Goal: Transaction & Acquisition: Obtain resource

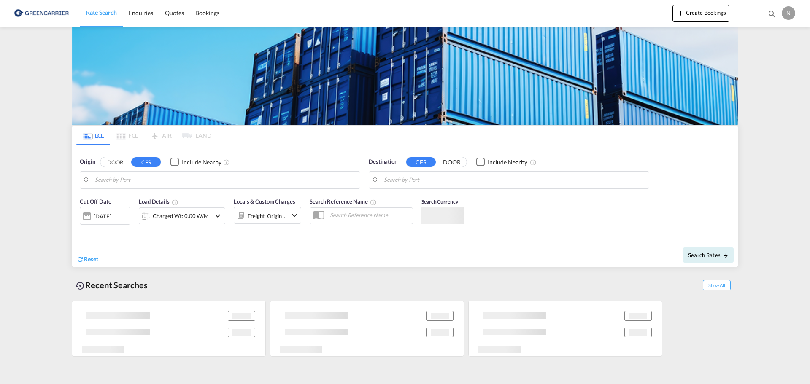
type input "DK-[STREET_ADDRESS] [GEOGRAPHIC_DATA], [GEOGRAPHIC_DATA], [GEOGRAPHIC_DATA], [G…"
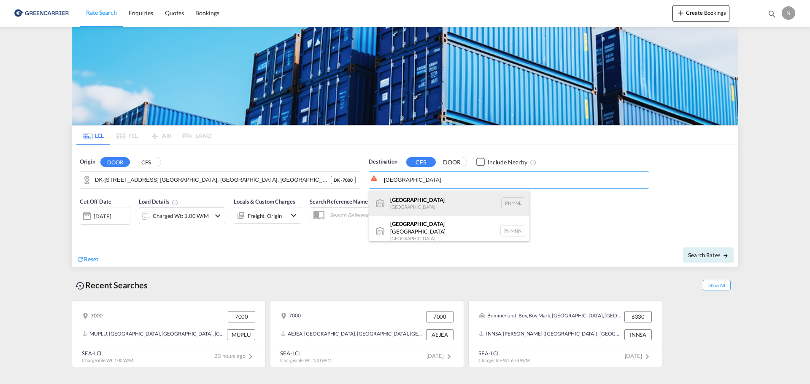
click at [440, 208] on div "[GEOGRAPHIC_DATA] [GEOGRAPHIC_DATA] PHMNL" at bounding box center [449, 203] width 160 height 25
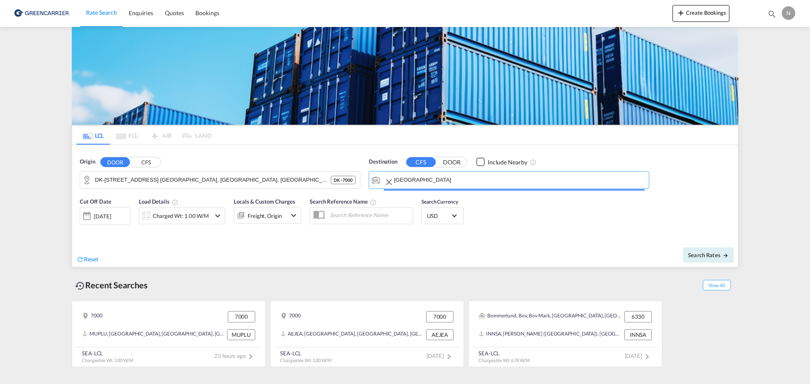
type input "[GEOGRAPHIC_DATA], PHMNL"
click at [173, 213] on div "Charged Wt: 1.00 W/M" at bounding box center [181, 216] width 56 height 12
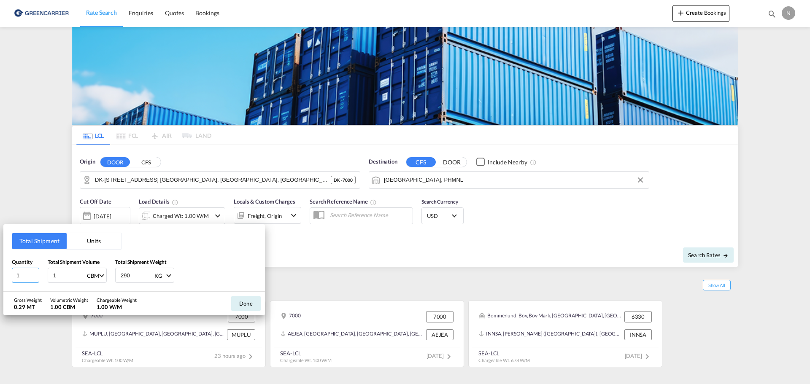
type input "1"
click at [34, 278] on input "1" at bounding box center [25, 275] width 27 height 15
drag, startPoint x: 68, startPoint y: 278, endPoint x: 43, endPoint y: 277, distance: 25.3
click at [43, 277] on div "Quantity 1 Total Shipment Volume 1 CBM CBM CFT Total Shipment Weight 290 KG KG …" at bounding box center [134, 270] width 245 height 25
type input "75"
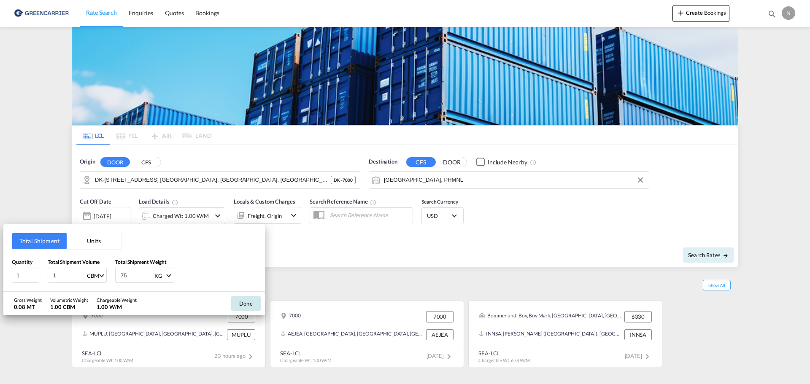
click at [245, 307] on button "Done" at bounding box center [246, 303] width 30 height 15
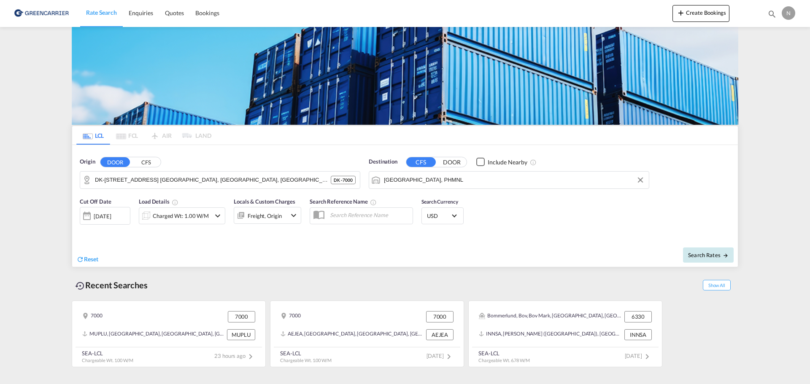
click at [704, 250] on button "Search Rates" at bounding box center [708, 255] width 51 height 15
type input "7000 to PHMNL / [DATE]"
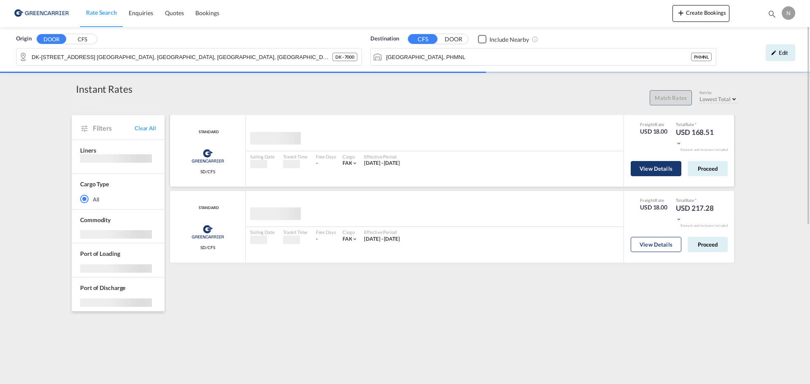
click at [653, 171] on button "View Details" at bounding box center [656, 168] width 51 height 15
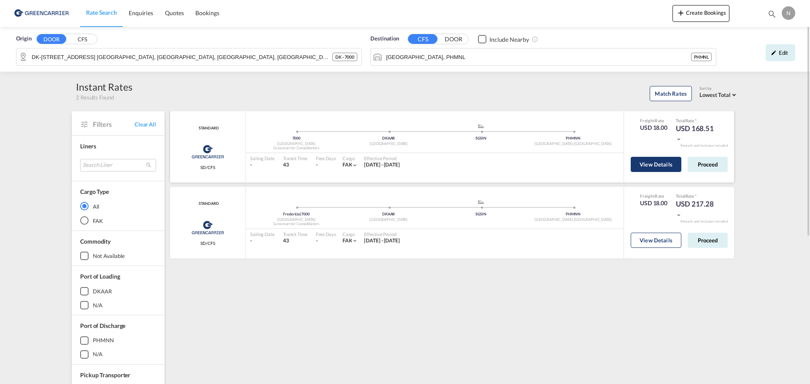
click at [650, 165] on button "View Details" at bounding box center [656, 164] width 51 height 15
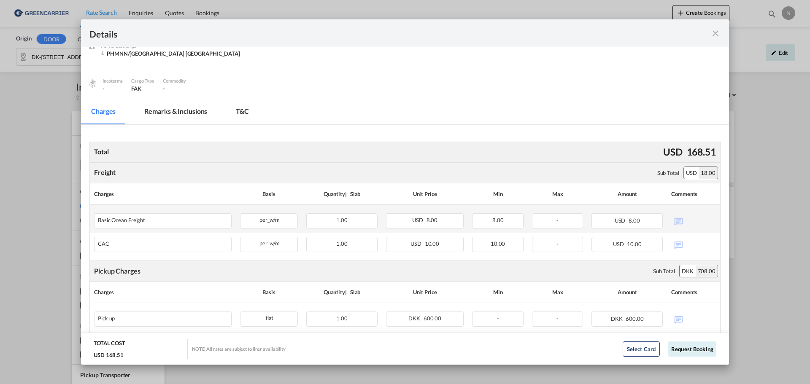
scroll to position [169, 0]
